Goal: Find specific fact: Find specific fact

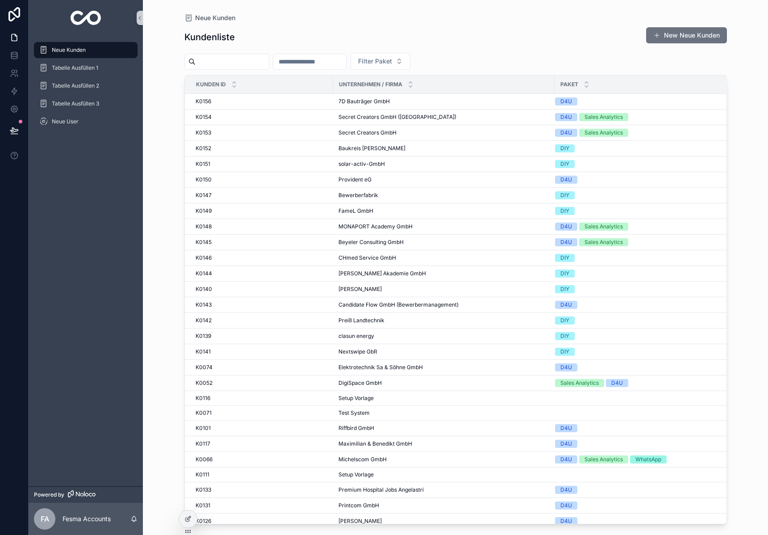
click at [240, 62] on input "scrollable content" at bounding box center [232, 61] width 73 height 13
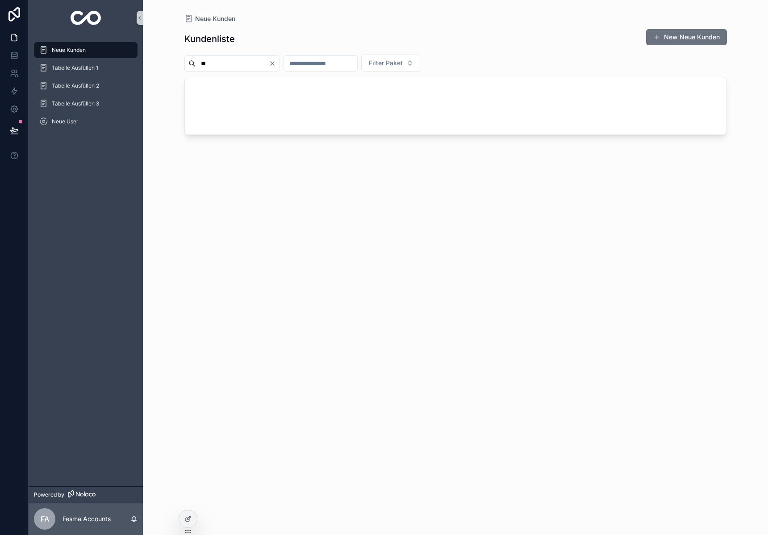
type input "*"
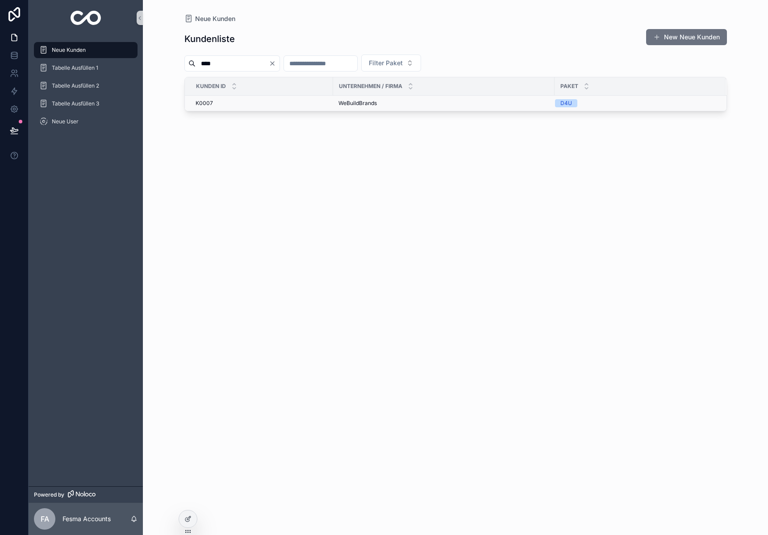
type input "****"
click at [364, 100] on span "WeBuildBrands" at bounding box center [358, 103] width 38 height 7
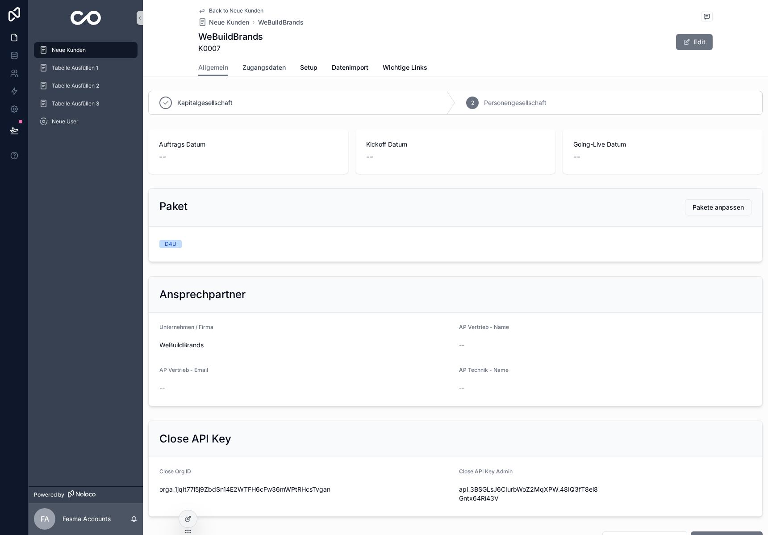
click at [262, 73] on link "Zugangsdaten" at bounding box center [264, 68] width 43 height 18
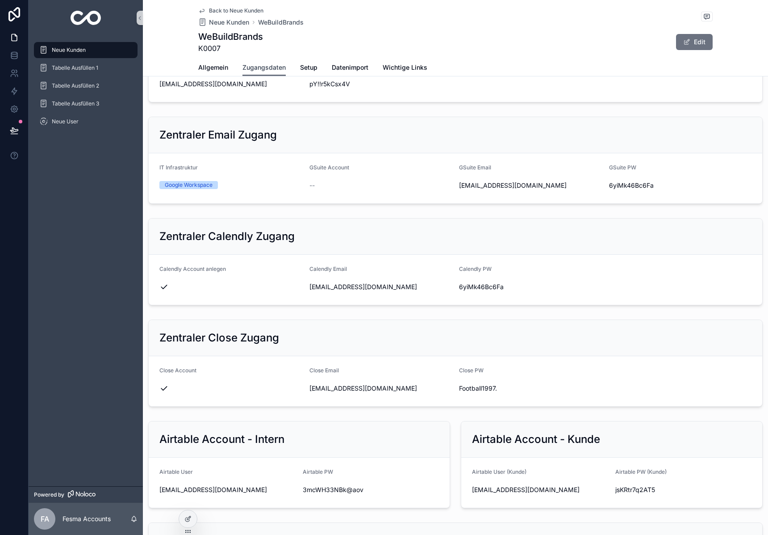
scroll to position [188, 0]
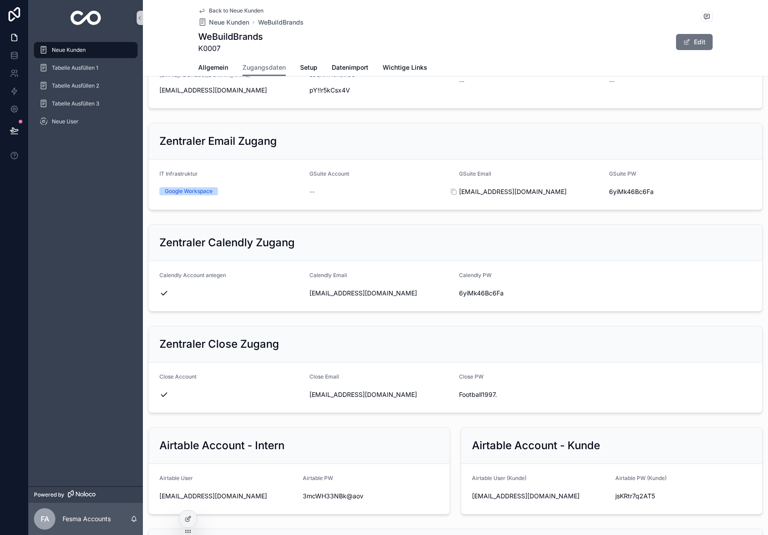
click at [509, 192] on span "[EMAIL_ADDRESS][DOMAIN_NAME]" at bounding box center [530, 191] width 143 height 9
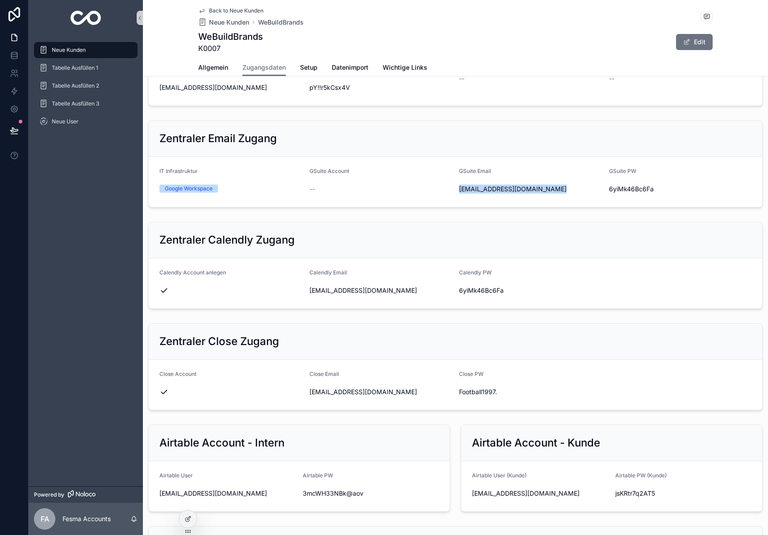
copy div "[EMAIL_ADDRESS][DOMAIN_NAME]"
click at [635, 190] on span "6yiMk46Bc6Fa" at bounding box center [680, 188] width 143 height 9
copy div "6yiMk46Bc6Fa"
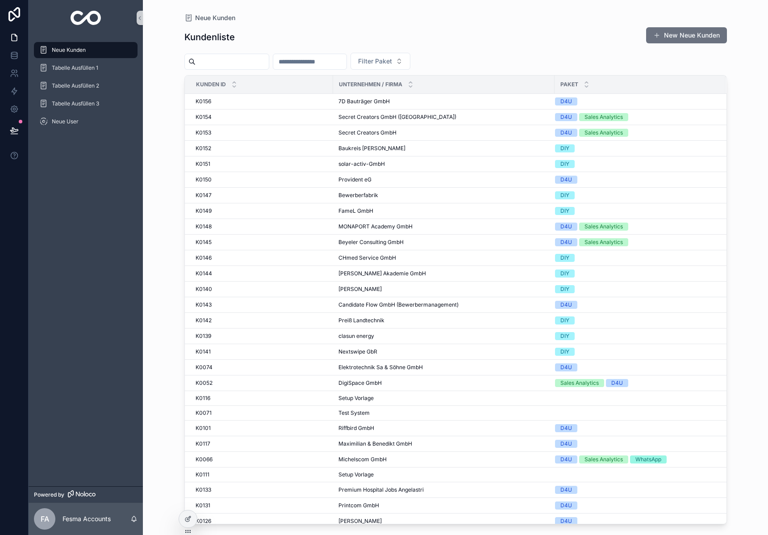
click at [220, 64] on input "scrollable content" at bounding box center [232, 61] width 73 height 13
type input "**"
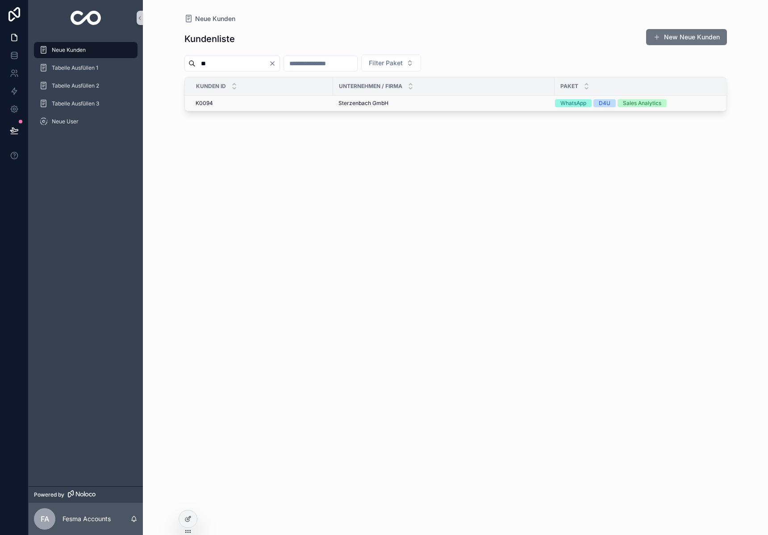
click at [355, 102] on span "Sterzenbach GmbH" at bounding box center [364, 103] width 50 height 7
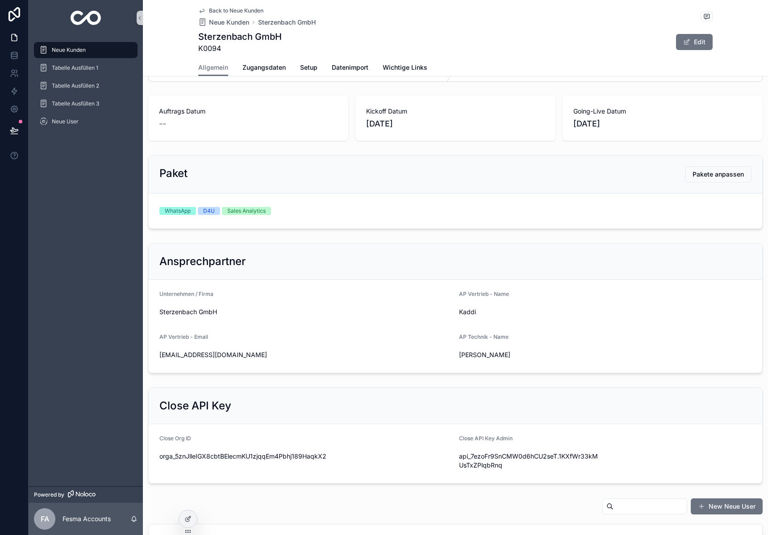
scroll to position [226, 0]
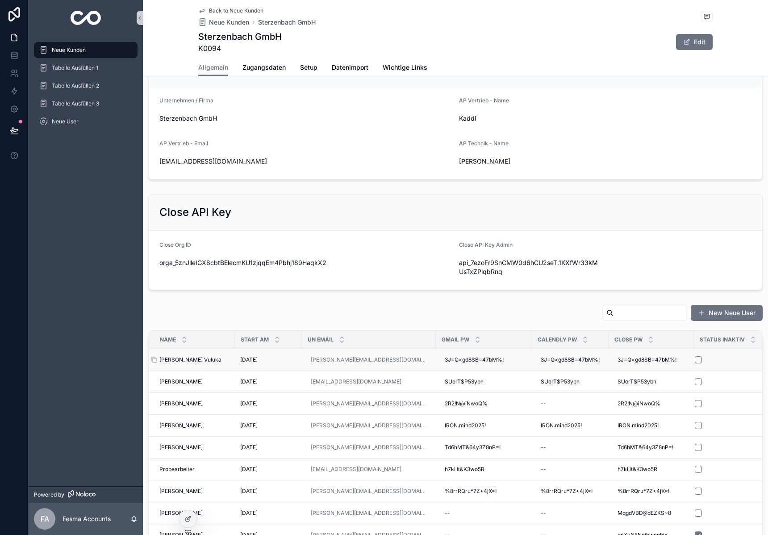
click at [176, 360] on span "Jacob Mukina Vuluka" at bounding box center [190, 359] width 62 height 7
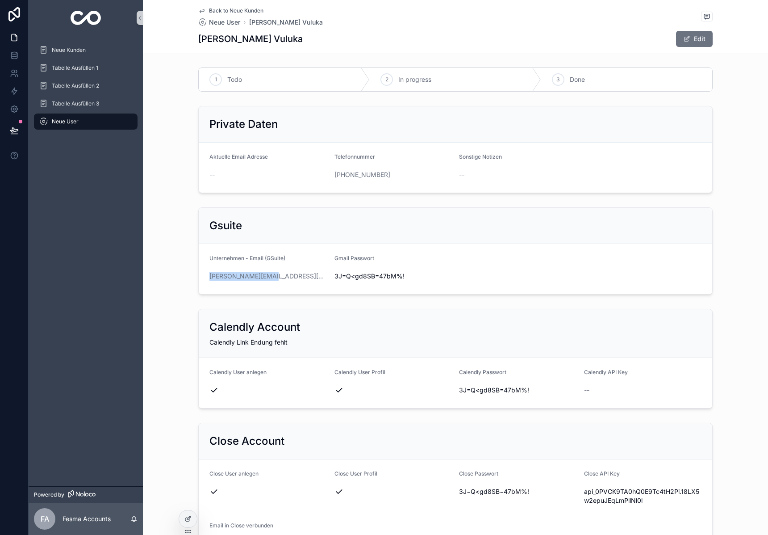
drag, startPoint x: 281, startPoint y: 277, endPoint x: 152, endPoint y: 271, distance: 128.8
click at [152, 271] on div "Gsuite Unternehmen - Email (GSuite) jacob@iron-mind.de Gmail Passwort 3J=Q<gd8S…" at bounding box center [455, 251] width 625 height 94
copy link "jacob@iron-mind.de"
click at [360, 275] on span "3J=Q<gd8SB=47bM%!" at bounding box center [394, 276] width 118 height 9
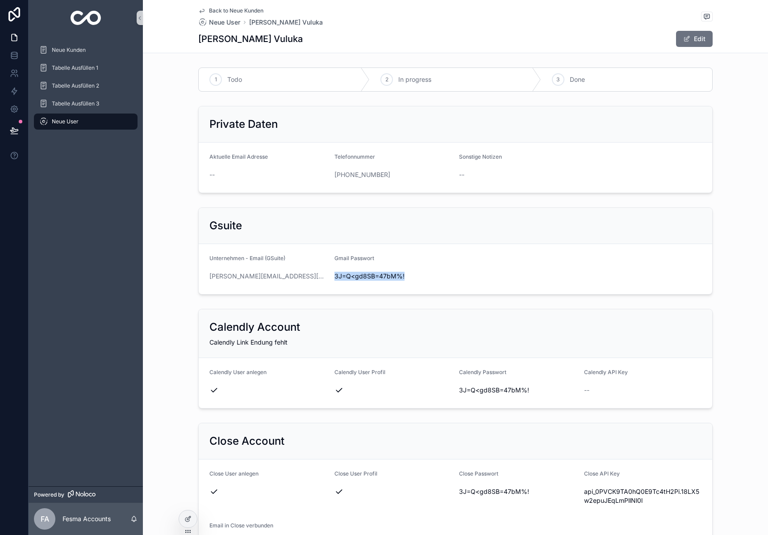
click at [360, 275] on span "3J=Q<gd8SB=47bM%!" at bounding box center [394, 276] width 118 height 9
copy span "3J=Q<gd8SB=47bM%!"
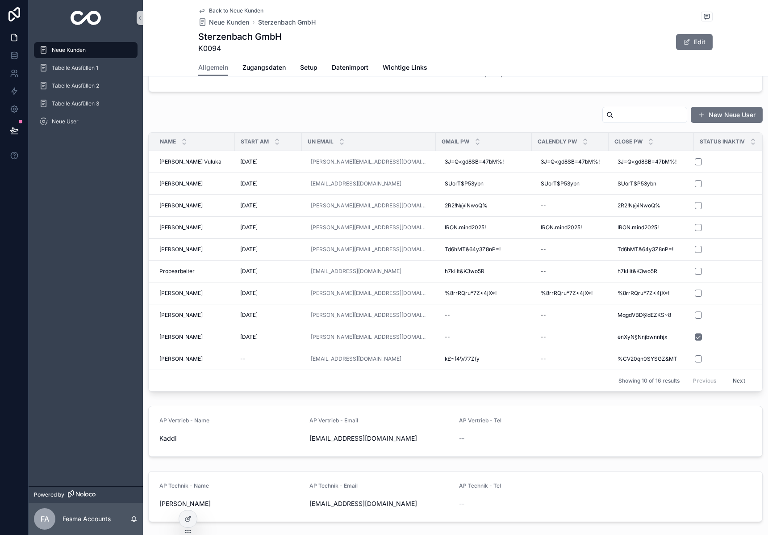
scroll to position [322, 0]
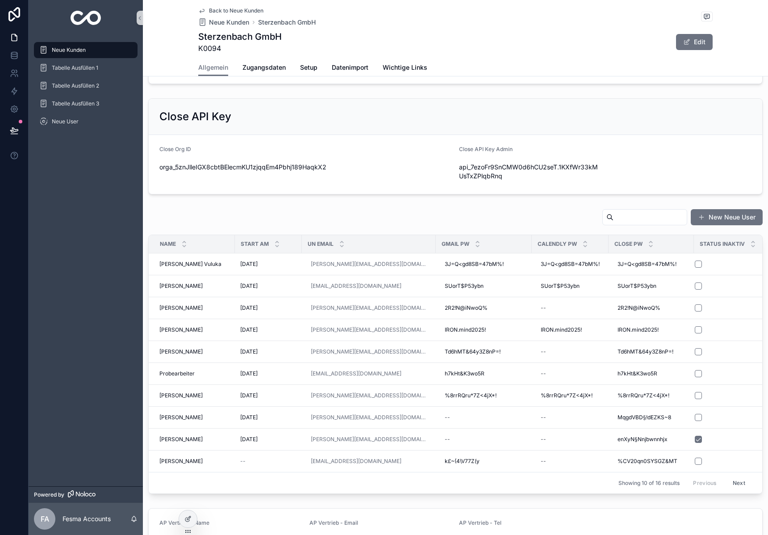
click at [627, 216] on input "scrollable content" at bounding box center [650, 217] width 73 height 13
click at [168, 375] on span "Probearbeiter" at bounding box center [176, 373] width 35 height 7
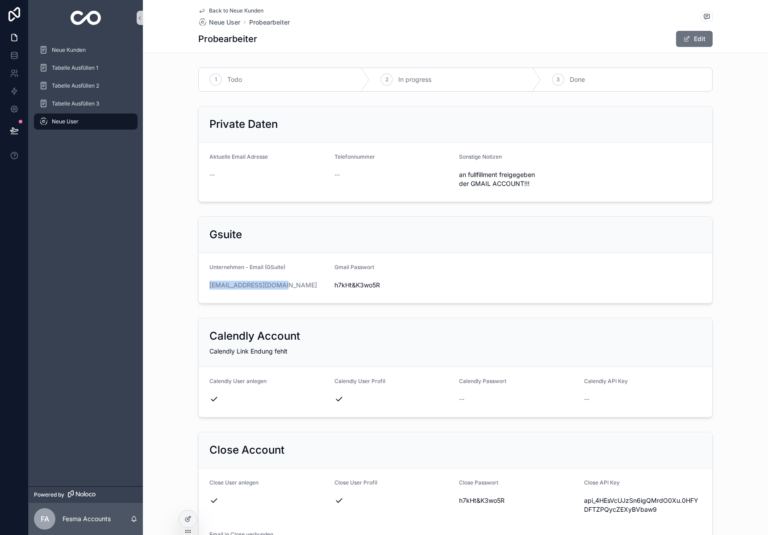
drag, startPoint x: 295, startPoint y: 285, endPoint x: 204, endPoint y: 284, distance: 90.7
click at [204, 284] on form "Unternehmen - Email (GSuite) probetag@iron-mind.de Gmail Passwort h7kHt&K3wo5R" at bounding box center [456, 278] width 514 height 50
copy link "probetag@iron-mind.de"
click at [353, 286] on span "h7kHt&K3wo5R" at bounding box center [394, 284] width 118 height 9
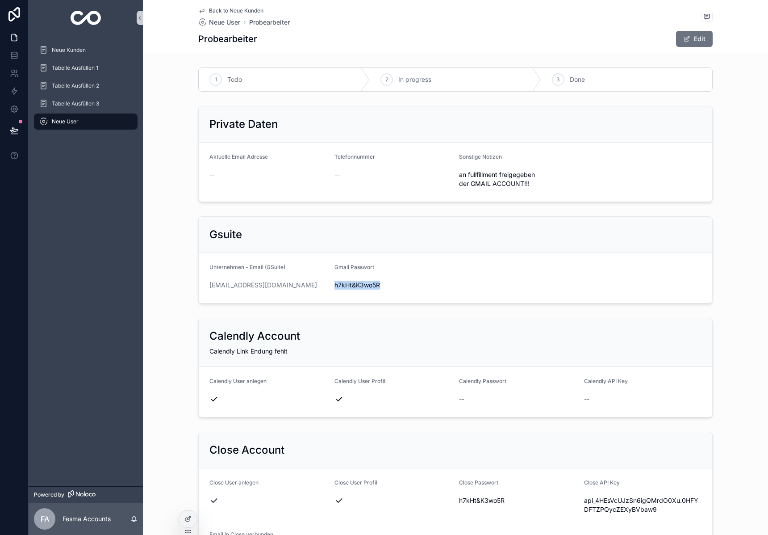
click at [353, 286] on span "h7kHt&K3wo5R" at bounding box center [394, 284] width 118 height 9
copy span "h7kHt&K3wo5R"
click at [92, 15] on img "scrollable content" at bounding box center [86, 18] width 31 height 14
